Goal: Task Accomplishment & Management: Manage account settings

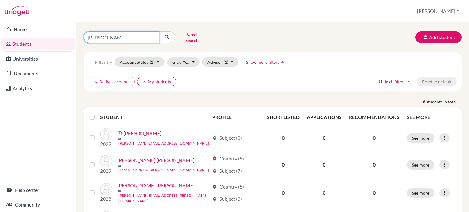
click at [104, 34] on input "[PERSON_NAME]" at bounding box center [122, 37] width 76 height 12
type input "Charbel"
click button "submit" at bounding box center [167, 37] width 16 height 12
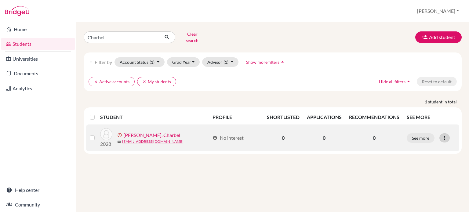
click at [444, 135] on icon at bounding box center [445, 138] width 6 height 6
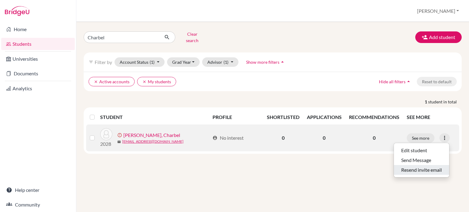
click at [413, 165] on button "Resend invite email" at bounding box center [421, 170] width 55 height 10
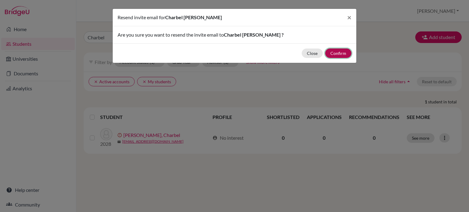
click at [340, 53] on button "Confirm" at bounding box center [338, 53] width 26 height 9
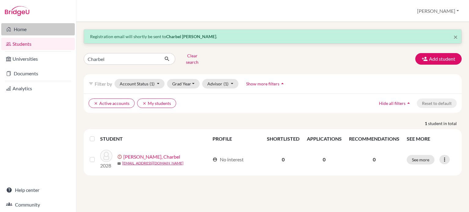
click at [17, 33] on link "Home" at bounding box center [38, 29] width 74 height 12
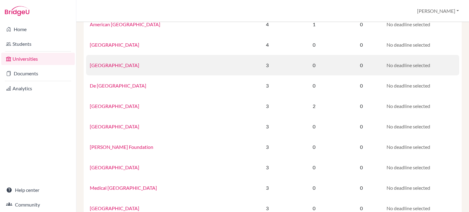
scroll to position [1, 0]
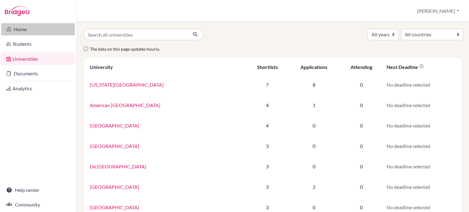
click at [34, 31] on link "Home" at bounding box center [38, 29] width 74 height 12
